Goal: Task Accomplishment & Management: Manage account settings

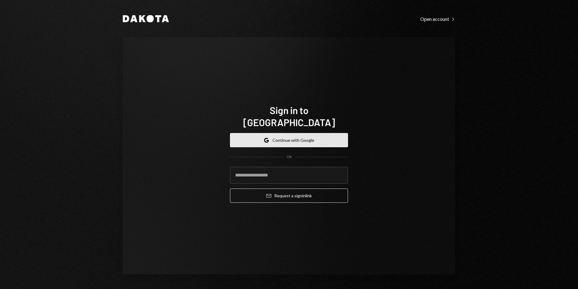
click at [283, 137] on button "Google Continue with Google" at bounding box center [289, 140] width 118 height 14
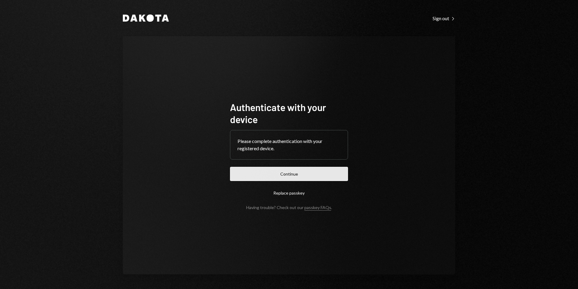
click at [296, 174] on button "Continue" at bounding box center [289, 174] width 118 height 14
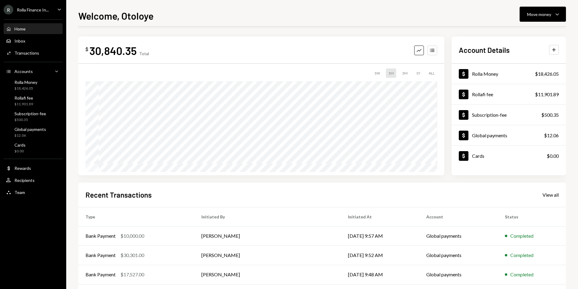
scroll to position [3, 0]
